Goal: Find specific page/section: Find specific page/section

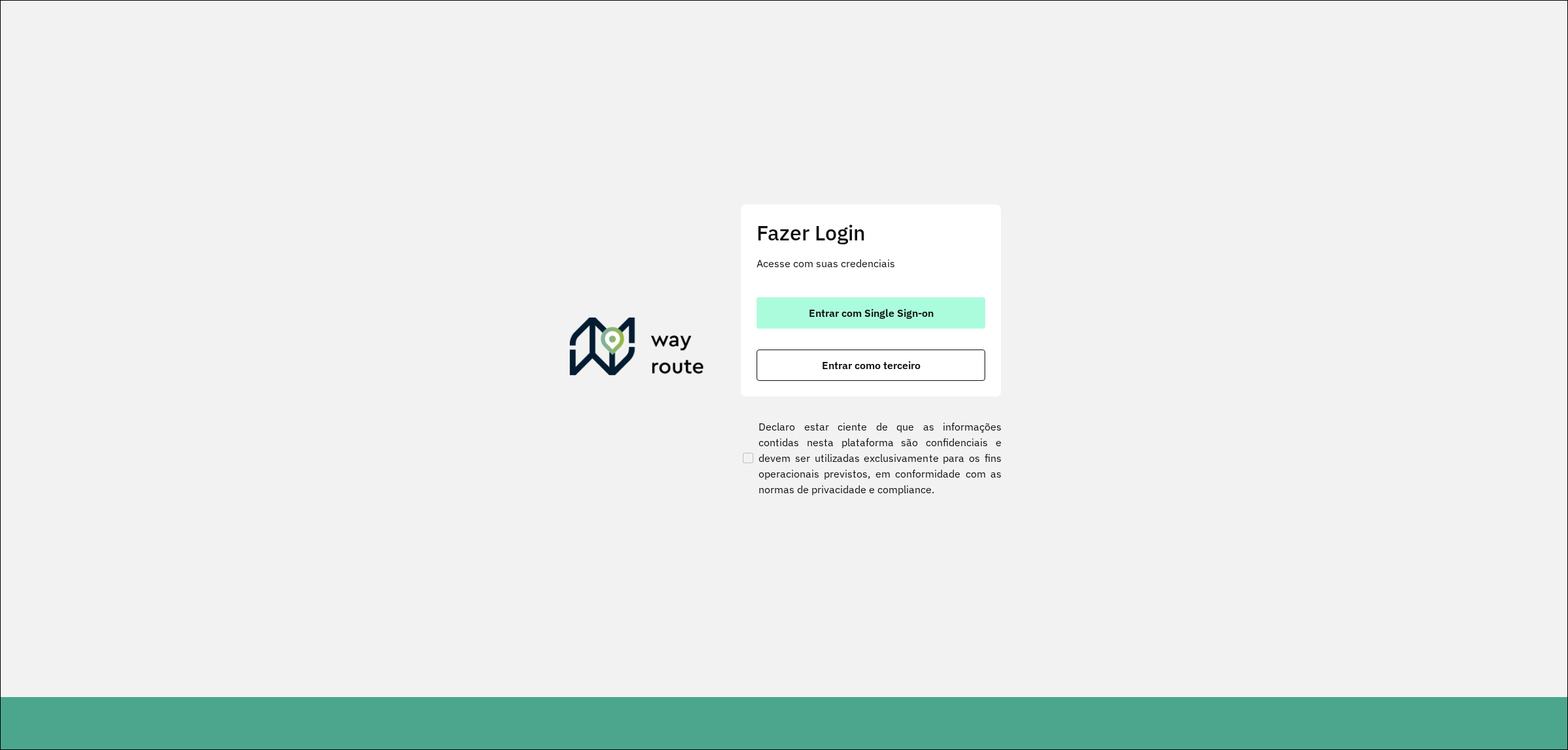
click at [965, 324] on button "Entrar com Single Sign-on" at bounding box center [871, 314] width 229 height 32
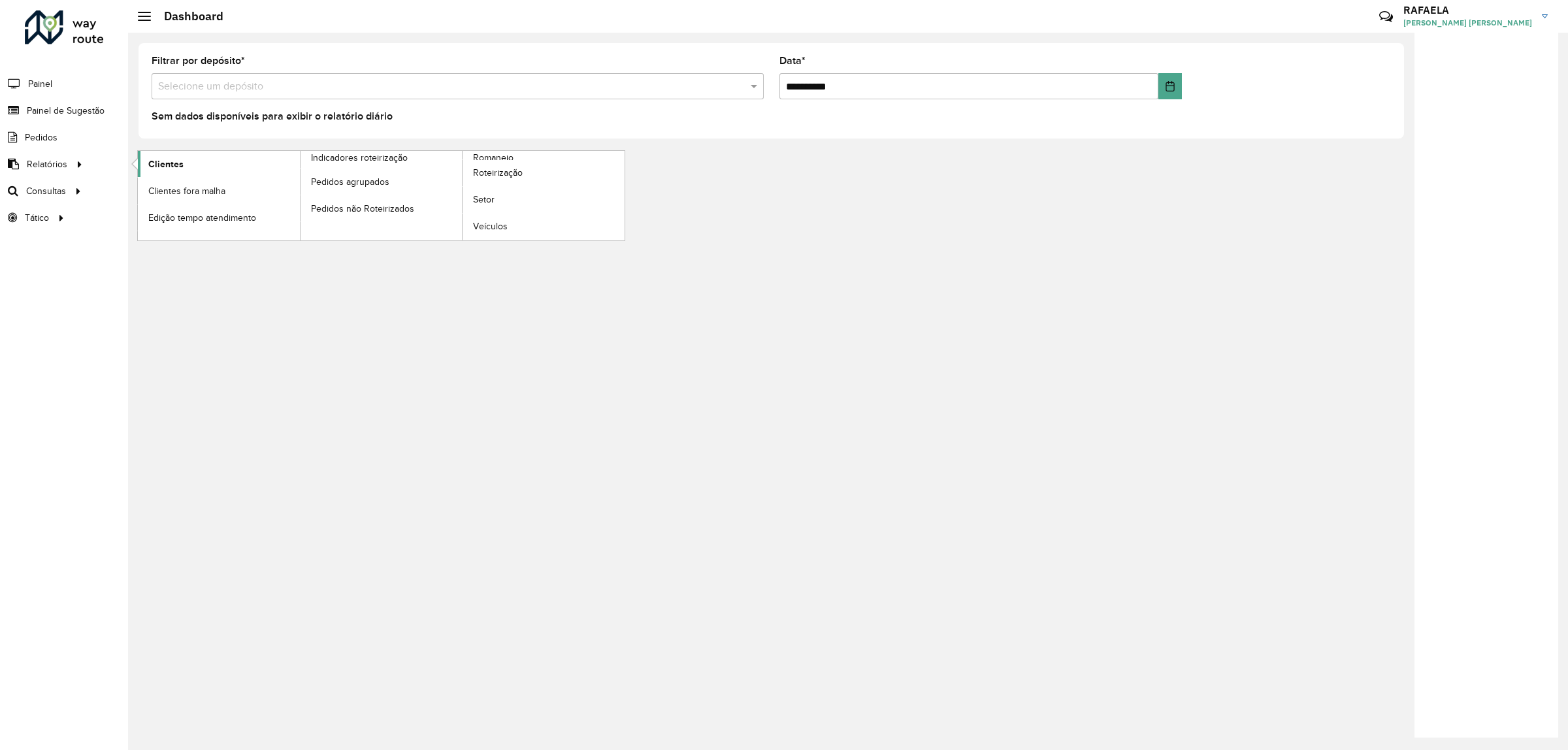
click at [155, 163] on span "Clientes" at bounding box center [166, 164] width 35 height 14
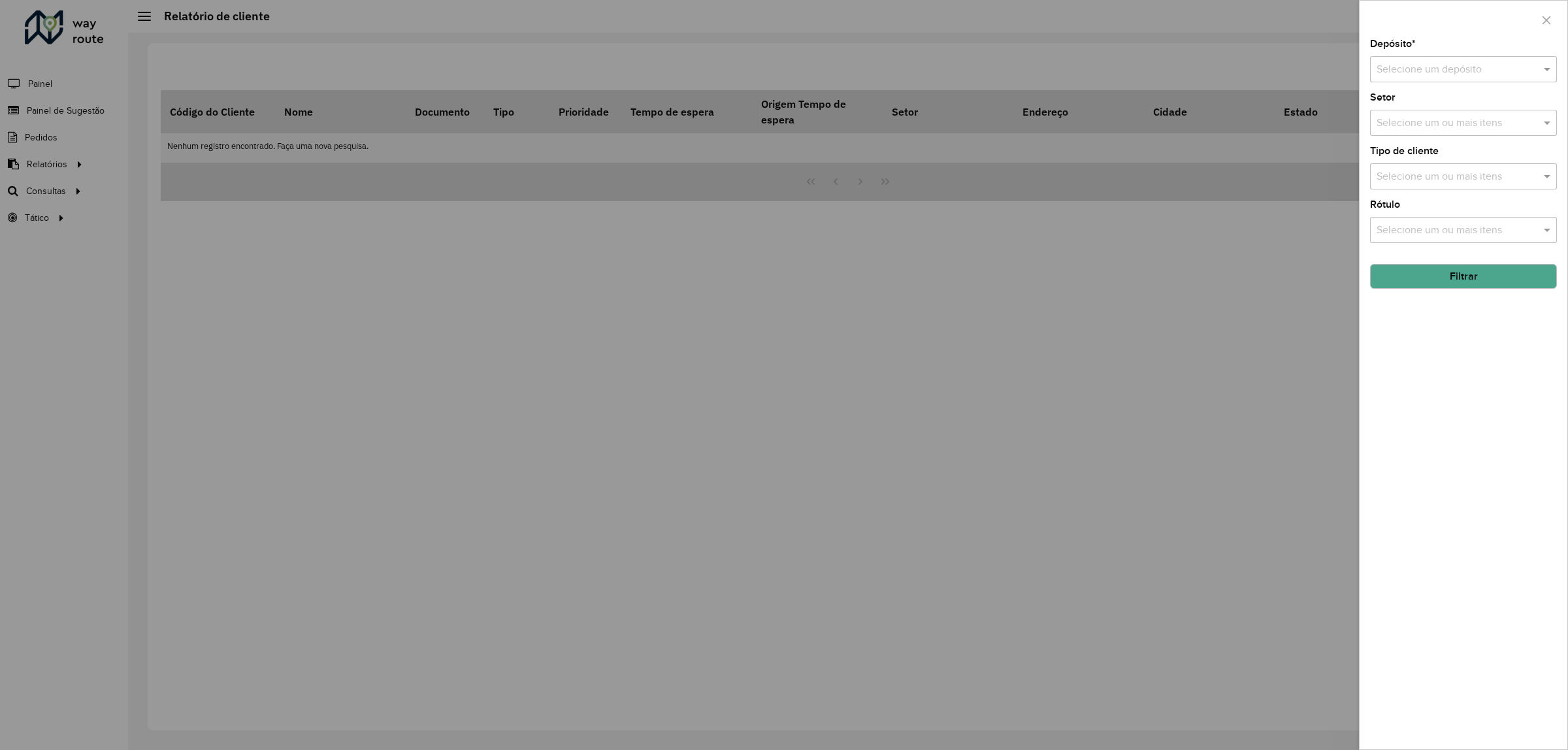
click at [1474, 70] on input "text" at bounding box center [1450, 70] width 147 height 16
click at [1459, 125] on div "CDD Campinas" at bounding box center [1463, 130] width 185 height 22
click at [1474, 280] on button "Filtrar" at bounding box center [1463, 277] width 187 height 25
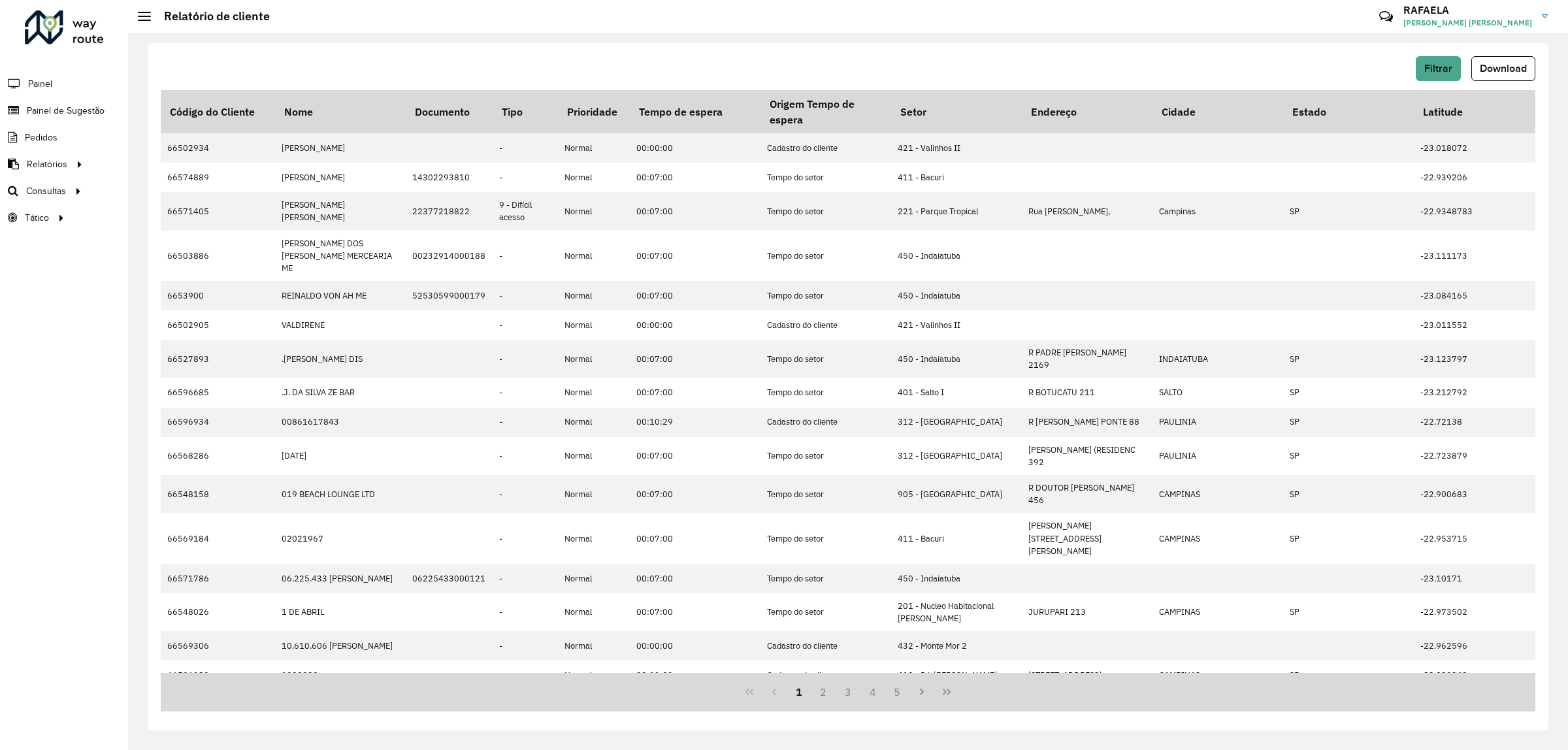
click at [510, 18] on hb-header "Relatório de cliente Críticas? Dúvidas? Elogios? Sugestões? Entre em contato co…" at bounding box center [848, 16] width 1440 height 33
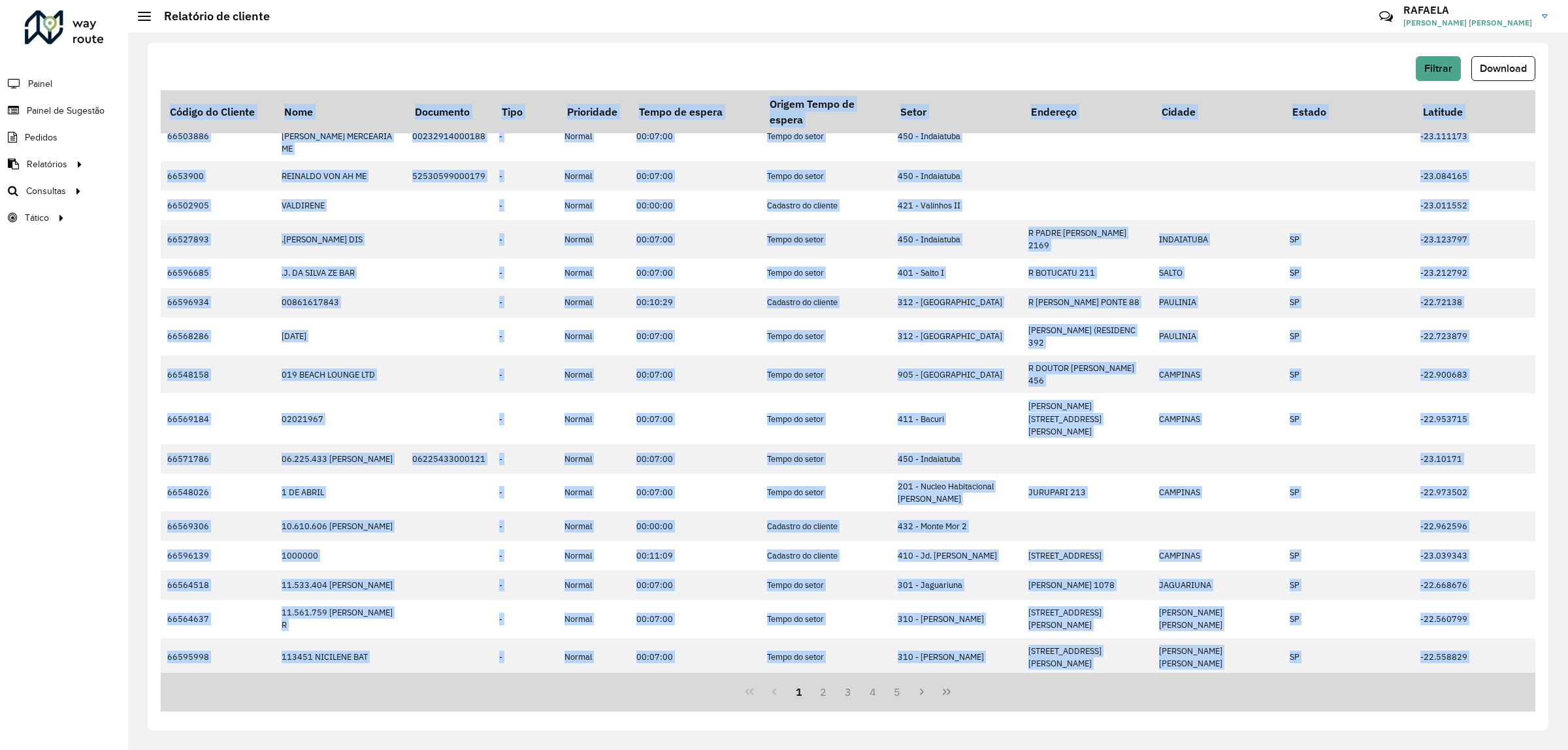
scroll to position [129, 0]
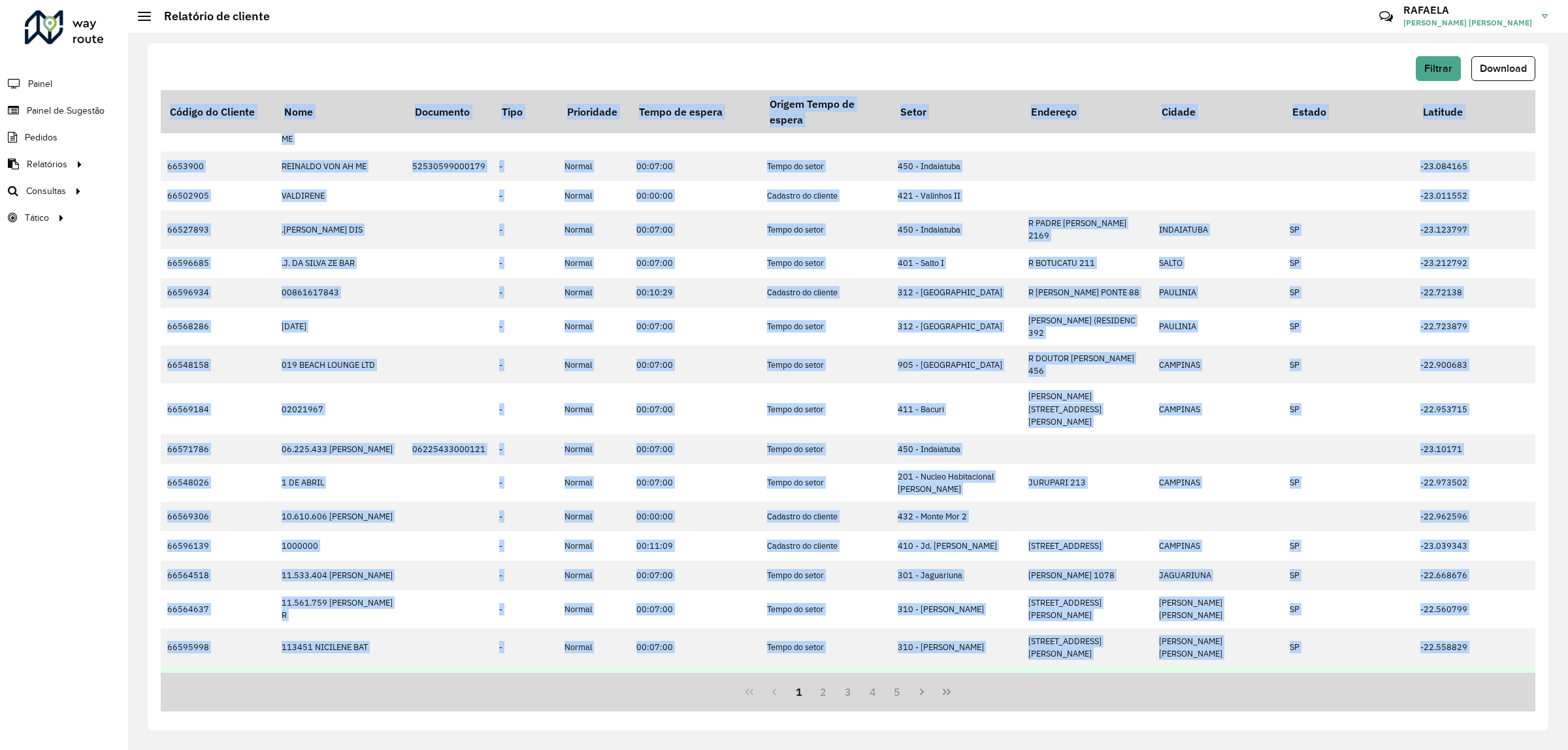
drag, startPoint x: 601, startPoint y: 674, endPoint x: 802, endPoint y: 655, distance: 201.9
click at [802, 655] on div "Código do Cliente Nome Documento Tipo Prioridade Tempo de espera Origem Tempo d…" at bounding box center [848, 401] width 1375 height 622
